Goal: Check status

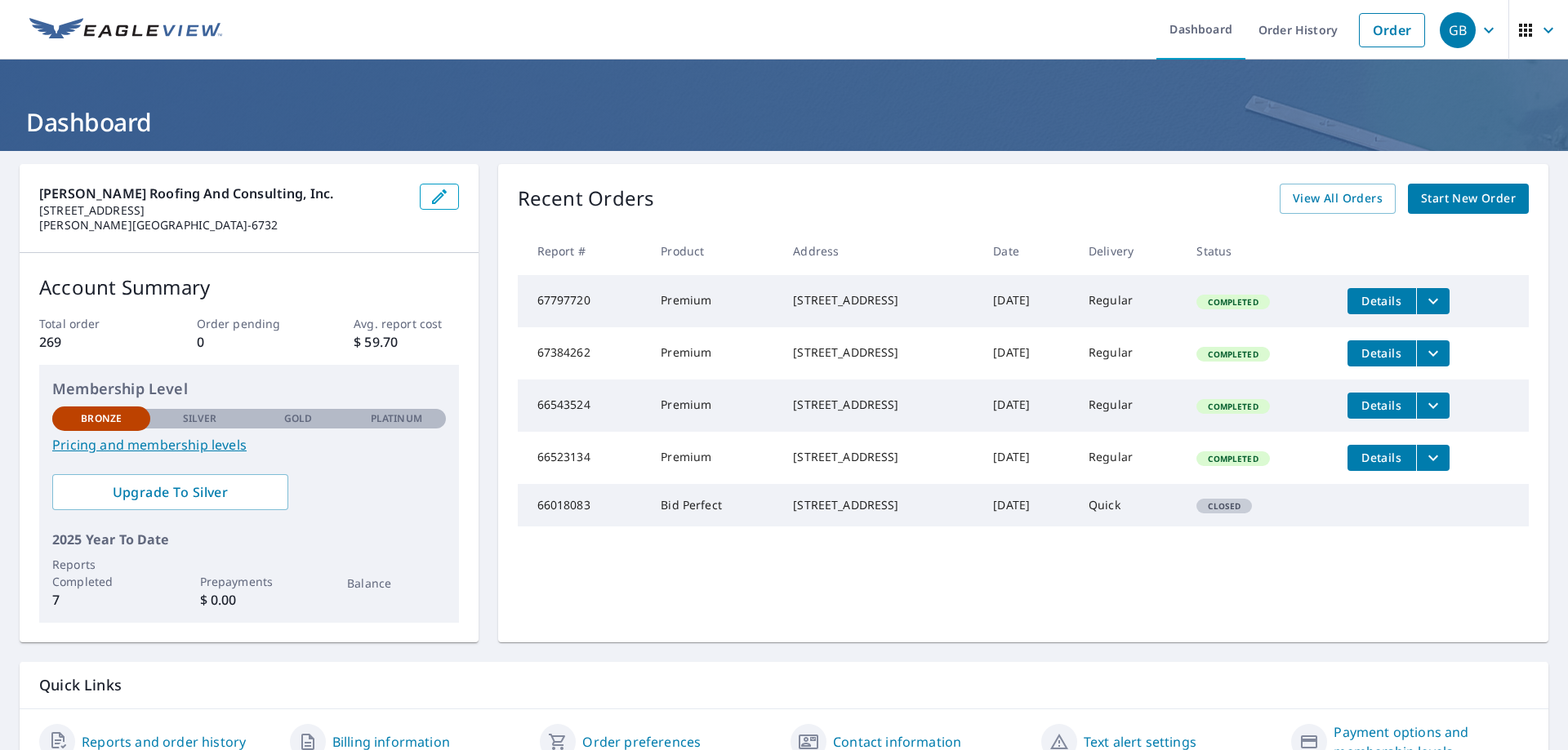
click at [1257, 304] on span "Completed" at bounding box center [1232, 303] width 69 height 12
click at [1249, 305] on span "Completed" at bounding box center [1232, 303] width 69 height 12
click at [1275, 274] on th "Status" at bounding box center [1258, 251] width 150 height 49
click at [1383, 304] on span "Details" at bounding box center [1381, 301] width 49 height 16
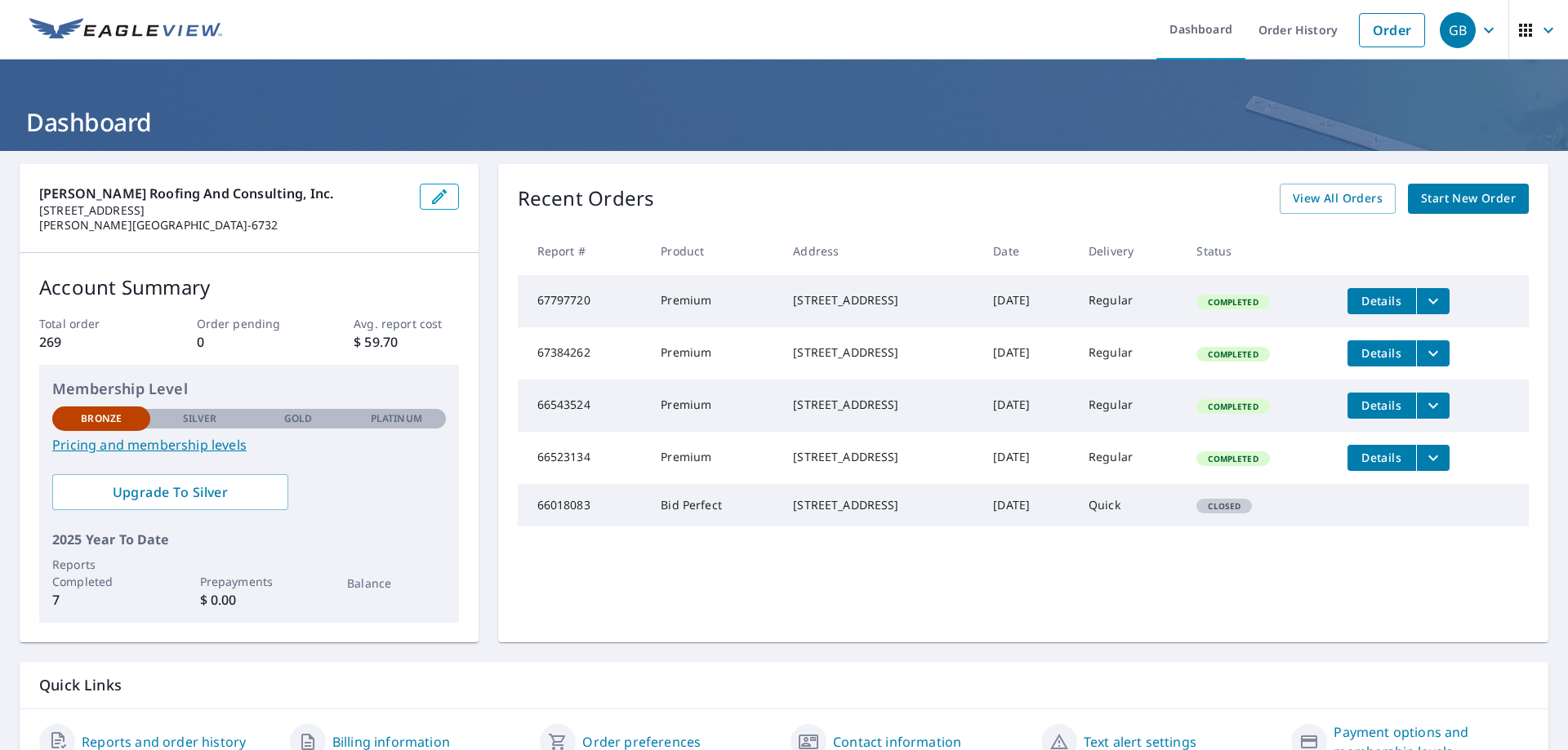
click at [1433, 302] on icon "filesDropdownBtn-67797720" at bounding box center [1433, 302] width 19 height 19
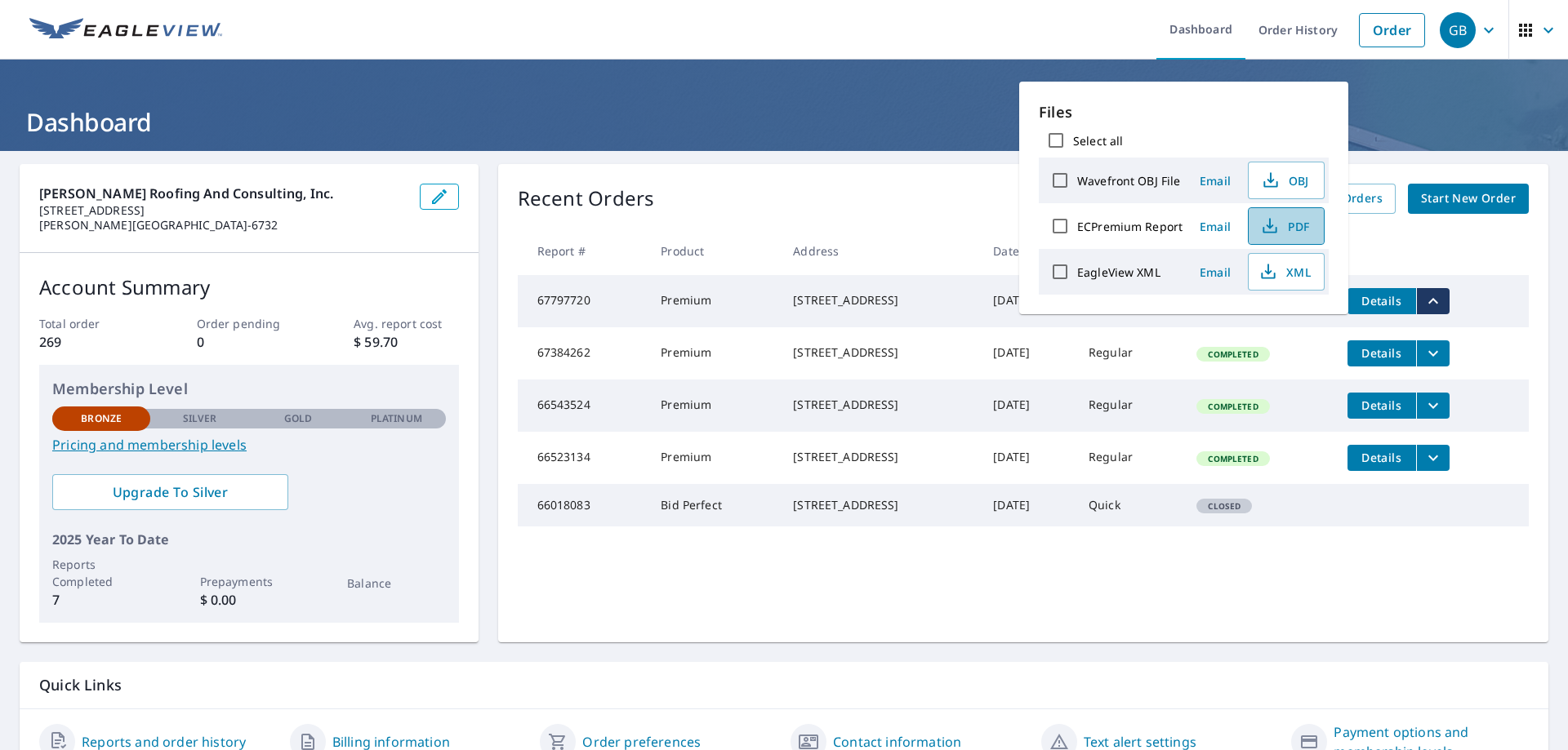
click at [1265, 228] on icon "button" at bounding box center [1270, 226] width 19 height 19
